Goal: Navigation & Orientation: Go to known website

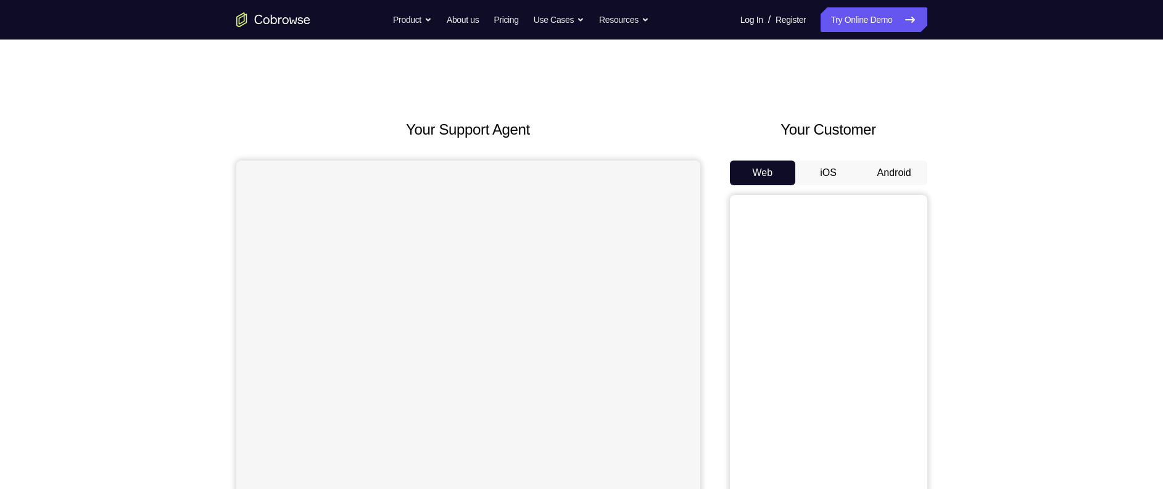
click at [895, 181] on button "Android" at bounding box center [895, 172] width 66 height 25
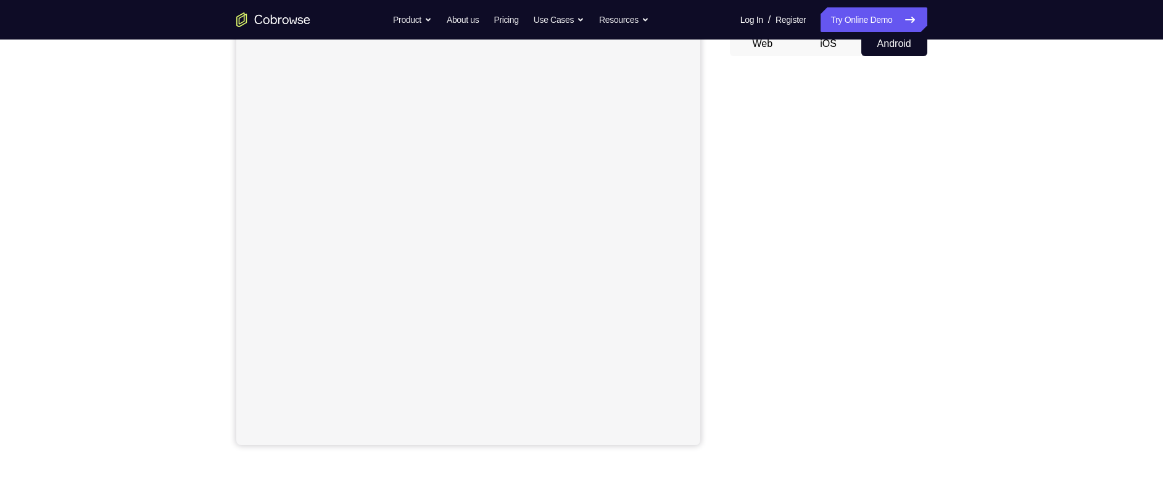
scroll to position [128, 0]
